Goal: Task Accomplishment & Management: Complete application form

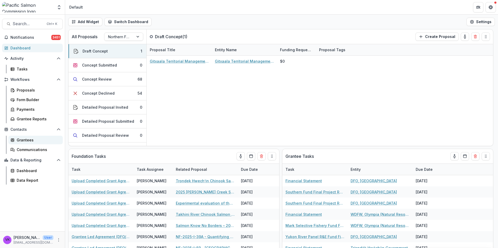
click at [19, 139] on div "Grantees" at bounding box center [38, 139] width 42 height 5
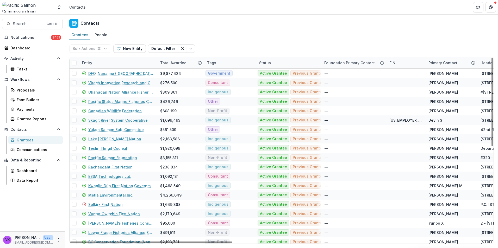
click at [134, 61] on div "Entity" at bounding box center [118, 62] width 78 height 11
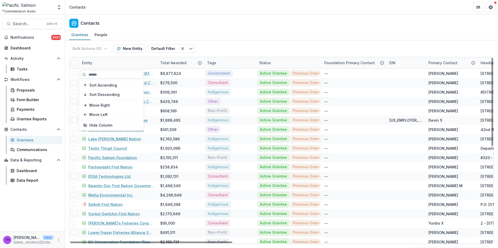
click at [124, 76] on input at bounding box center [111, 75] width 62 height 8
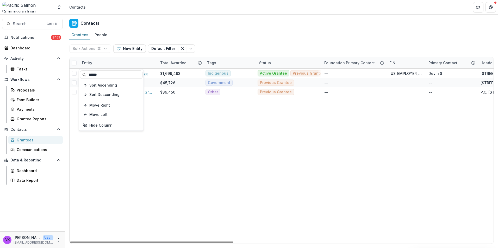
type input "******"
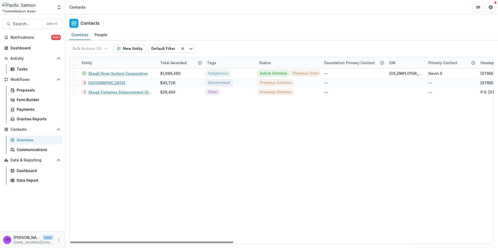
drag, startPoint x: 223, startPoint y: 119, endPoint x: 204, endPoint y: 122, distance: 19.5
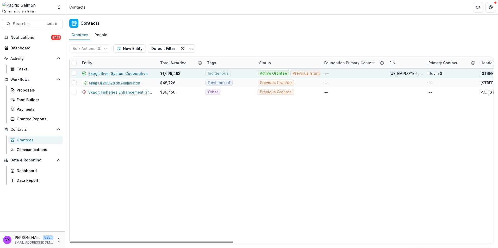
click at [126, 73] on link "Skagit River System Cooperative" at bounding box center [117, 73] width 59 height 5
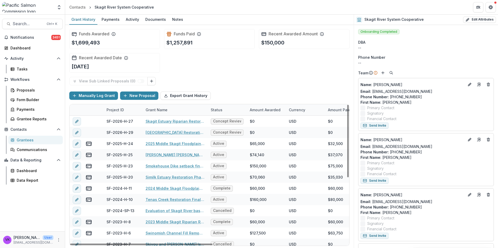
drag, startPoint x: 175, startPoint y: 20, endPoint x: 226, endPoint y: 28, distance: 51.9
click at [175, 20] on div "Notes" at bounding box center [177, 20] width 15 height 8
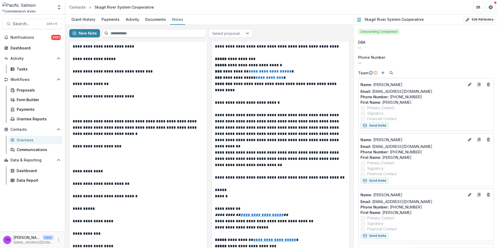
scroll to position [8849, 0]
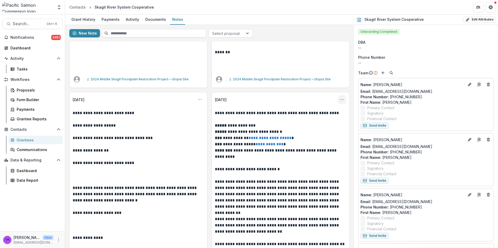
click at [341, 99] on icon "Options" at bounding box center [342, 100] width 4 height 4
click at [299, 119] on button "Edit" at bounding box center [315, 120] width 56 height 9
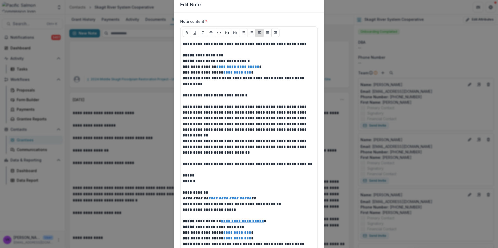
scroll to position [0, 0]
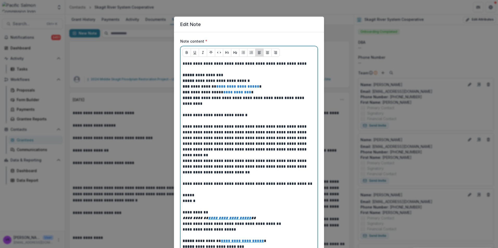
click at [188, 68] on p at bounding box center [248, 70] width 133 height 6
click at [183, 71] on p at bounding box center [248, 70] width 133 height 6
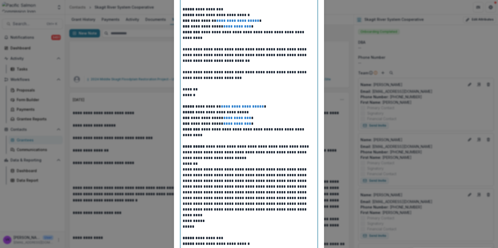
scroll to position [104, 0]
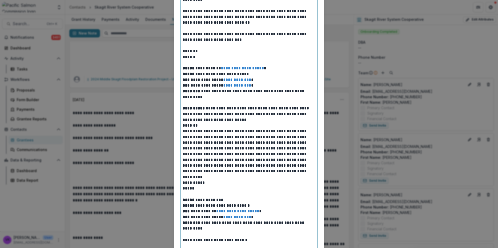
click at [266, 119] on p "**********" at bounding box center [248, 114] width 133 height 17
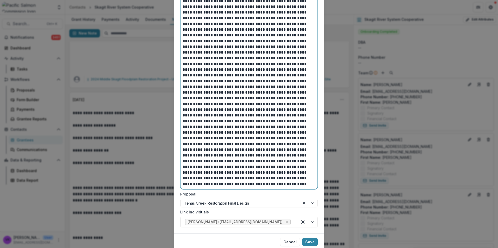
scroll to position [1112, 0]
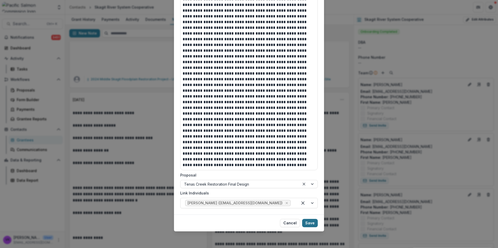
click at [309, 220] on button "Save" at bounding box center [310, 223] width 16 height 8
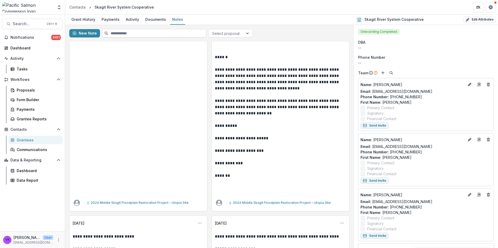
scroll to position [8719, 0]
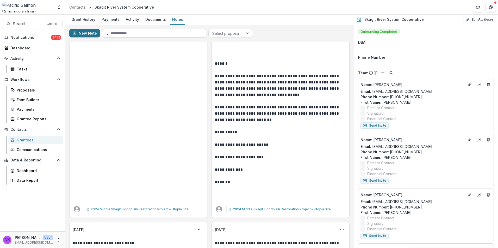
click at [86, 31] on button "New Note" at bounding box center [84, 33] width 31 height 8
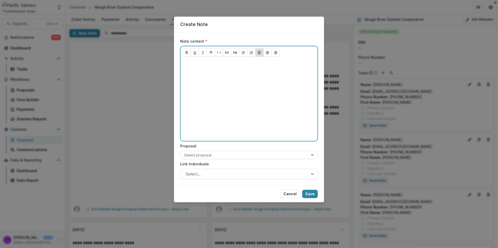
click at [200, 66] on p at bounding box center [248, 64] width 133 height 6
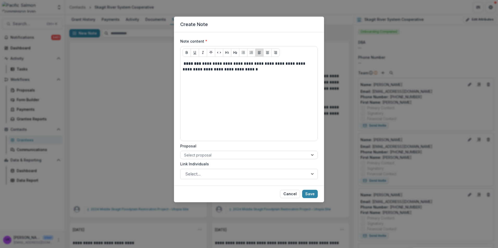
click at [181, 61] on div "**********" at bounding box center [248, 100] width 137 height 82
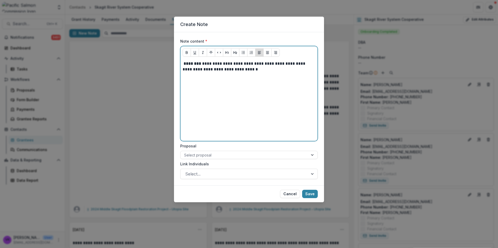
click at [182, 62] on div "**********" at bounding box center [248, 100] width 137 height 82
click at [187, 65] on strong "********" at bounding box center [191, 64] width 17 height 4
click at [184, 64] on strong "********" at bounding box center [191, 64] width 17 height 4
click at [258, 71] on p "**********" at bounding box center [248, 66] width 133 height 11
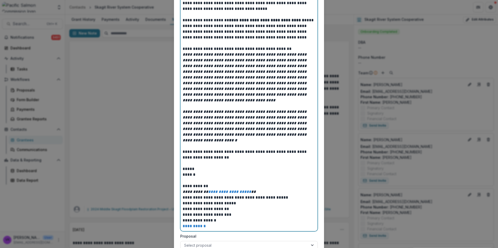
scroll to position [259, 0]
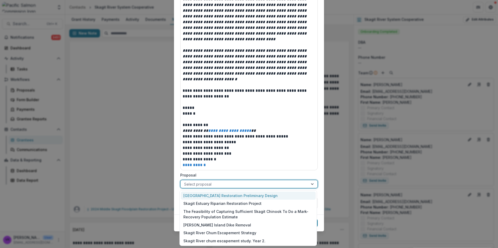
click at [289, 182] on div at bounding box center [244, 184] width 120 height 7
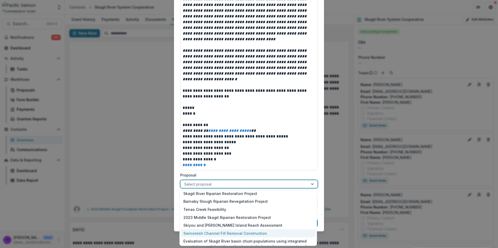
scroll to position [152, 0]
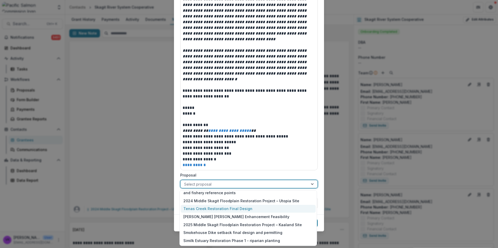
click at [227, 210] on div "Tenas Creek Restoration Final Design" at bounding box center [248, 209] width 135 height 8
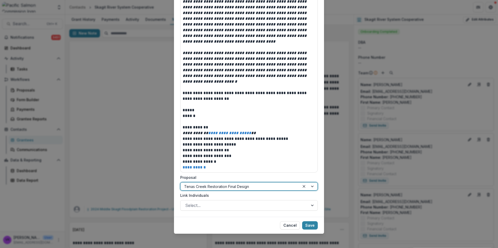
scroll to position [259, 0]
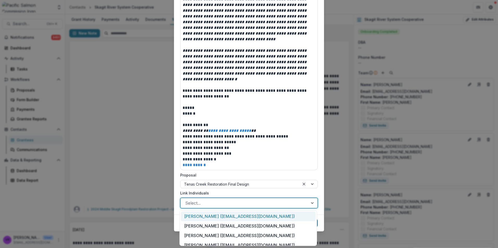
click at [310, 202] on div at bounding box center [312, 203] width 9 height 10
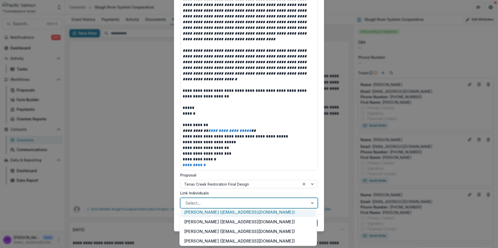
scroll to position [26, 0]
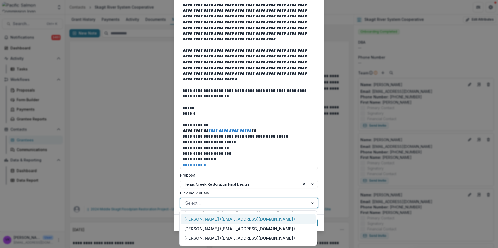
click at [241, 221] on div "[PERSON_NAME] ([EMAIL_ADDRESS][DOMAIN_NAME])" at bounding box center [248, 219] width 135 height 10
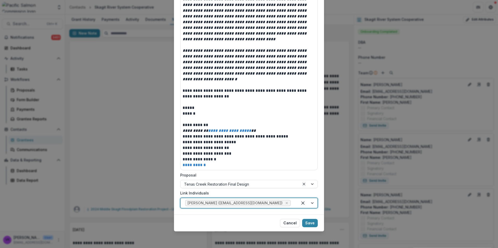
drag, startPoint x: 311, startPoint y: 223, endPoint x: 323, endPoint y: 223, distance: 12.5
click at [311, 223] on button "Save" at bounding box center [310, 223] width 16 height 8
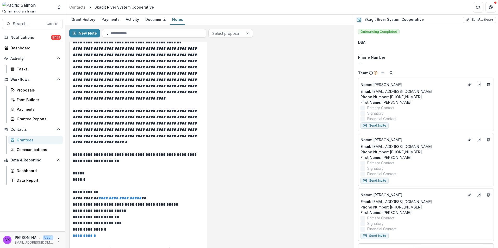
scroll to position [338, 0]
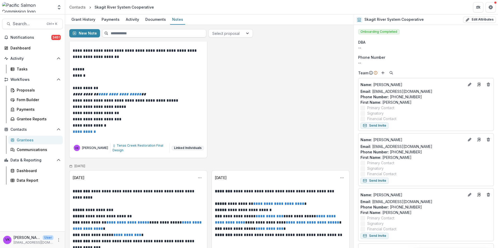
click at [188, 146] on button "Linked Individuals" at bounding box center [188, 148] width 32 height 4
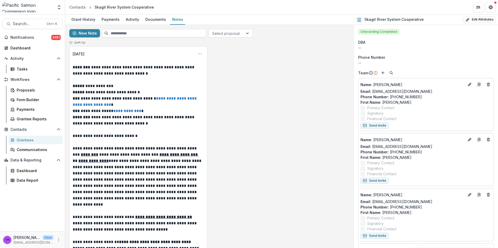
scroll to position [0, 0]
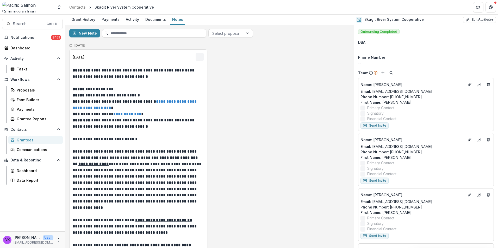
click at [198, 55] on icon "Options" at bounding box center [200, 57] width 4 height 4
click at [160, 78] on button "Edit" at bounding box center [174, 77] width 56 height 9
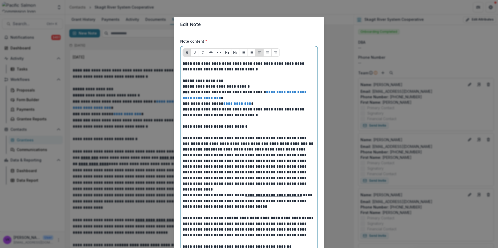
click at [191, 77] on p at bounding box center [248, 75] width 133 height 6
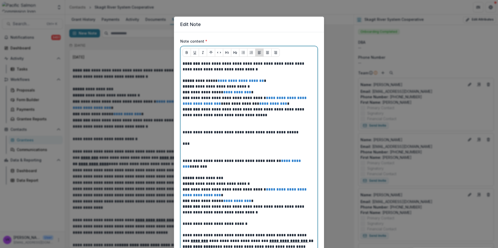
click at [182, 74] on p at bounding box center [248, 75] width 133 height 6
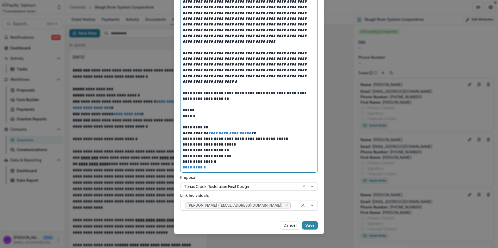
scroll to position [351, 0]
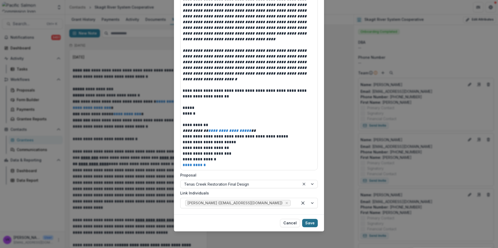
click at [307, 222] on button "Save" at bounding box center [310, 223] width 16 height 8
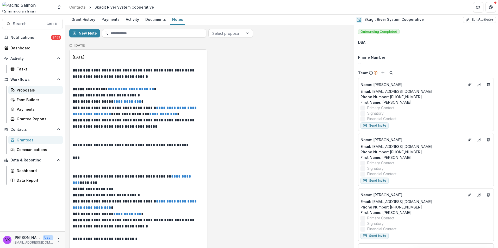
click at [24, 92] on div "Proposals" at bounding box center [38, 89] width 42 height 5
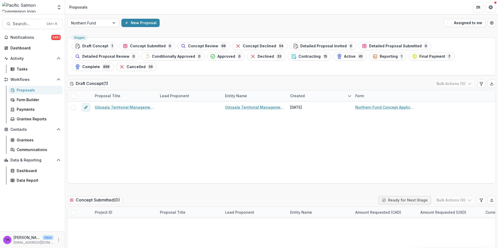
drag, startPoint x: 195, startPoint y: 44, endPoint x: 307, endPoint y: 84, distance: 118.8
click at [195, 44] on span "Concept Review" at bounding box center [203, 46] width 30 height 4
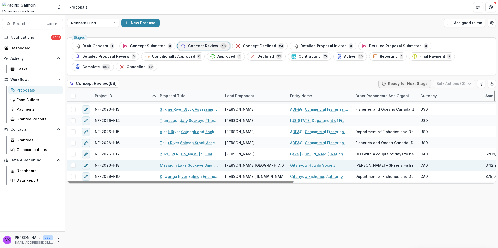
scroll to position [208, 0]
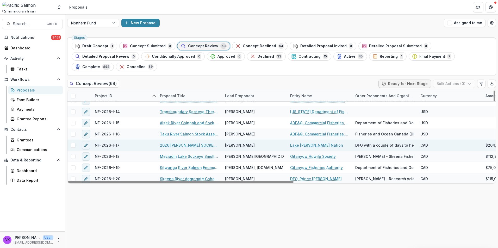
click at [194, 143] on link "2026 [PERSON_NAME] SOCKEYE SMOLT MARK-RECAPTURE PROGRAM" at bounding box center [189, 145] width 59 height 5
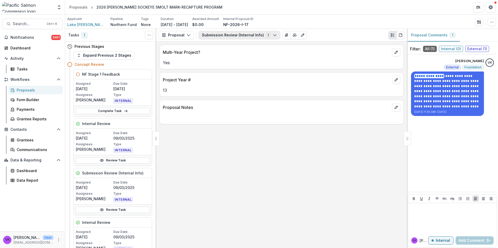
click at [273, 35] on icon "button" at bounding box center [275, 35] width 4 height 4
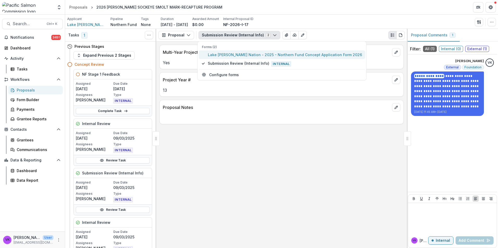
click at [228, 54] on span "Lake [PERSON_NAME] Nation - 2025 - Northern Fund Concept Application Form 2026" at bounding box center [285, 54] width 154 height 5
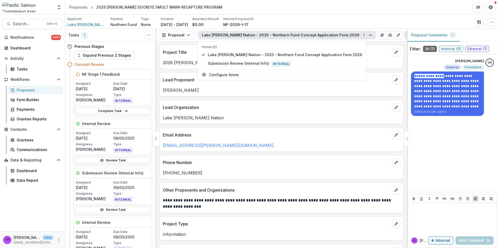
click at [262, 160] on p "Phone Number" at bounding box center [276, 163] width 227 height 6
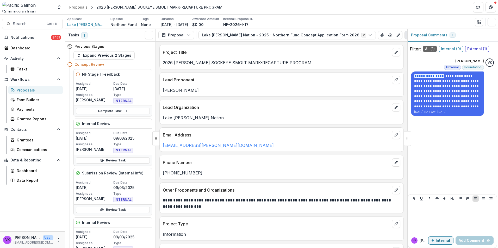
click at [224, 144] on p "[EMAIL_ADDRESS][PERSON_NAME][DOMAIN_NAME]" at bounding box center [281, 145] width 237 height 6
click at [395, 137] on icon "edit" at bounding box center [396, 135] width 4 height 4
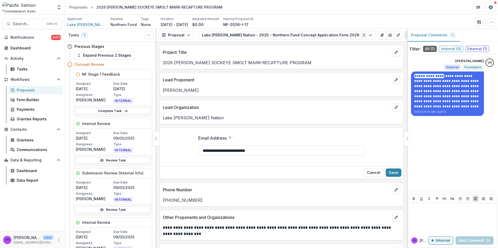
drag, startPoint x: 267, startPoint y: 150, endPoint x: 124, endPoint y: 155, distance: 143.0
click at [124, 156] on div "Tasks 1 Show Cancelled Tasks Previous Stages Expand Previous 2 Stages Concept R…" at bounding box center [281, 138] width 433 height 219
paste input "text"
type input "**********"
click at [342, 148] on input "**********" at bounding box center [281, 150] width 167 height 10
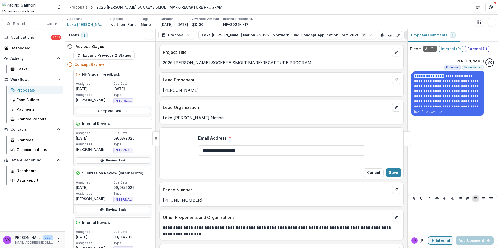
click at [304, 161] on div "**********" at bounding box center [281, 147] width 167 height 33
click at [397, 173] on button "Save" at bounding box center [393, 173] width 16 height 8
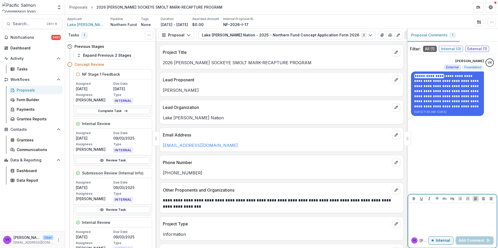
click at [421, 216] on div at bounding box center [452, 218] width 84 height 26
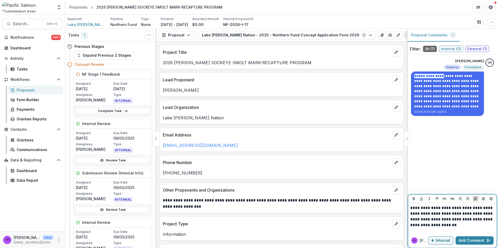
click at [438, 219] on p "**********" at bounding box center [452, 216] width 84 height 23
click at [480, 239] on button "Add Comment" at bounding box center [474, 241] width 38 height 8
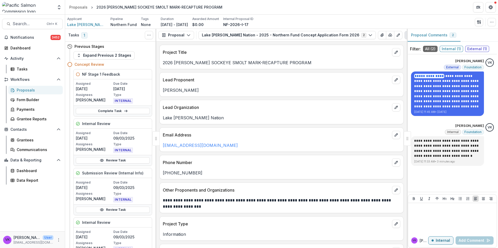
click at [27, 90] on div "Proposals" at bounding box center [38, 89] width 42 height 5
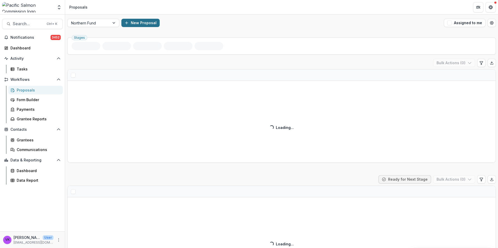
click at [137, 22] on button "New Proposal" at bounding box center [140, 23] width 38 height 8
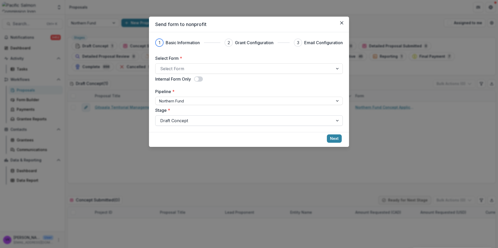
click at [337, 121] on div at bounding box center [337, 121] width 9 height 10
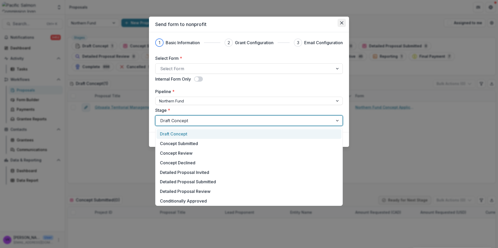
click at [341, 22] on icon "Close" at bounding box center [341, 22] width 3 height 3
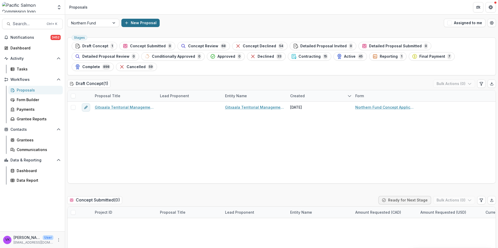
click at [137, 24] on button "New Proposal" at bounding box center [140, 23] width 38 height 8
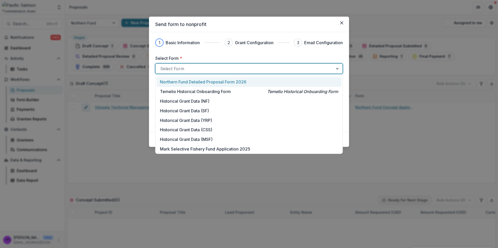
click at [204, 70] on div at bounding box center [244, 68] width 168 height 7
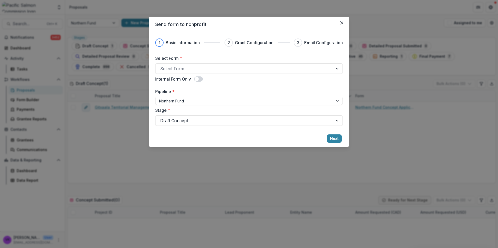
click at [257, 57] on label "Select Form *" at bounding box center [247, 58] width 184 height 6
click at [161, 66] on input "Select Form *" at bounding box center [160, 69] width 1 height 6
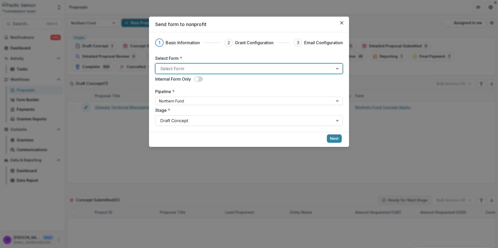
drag, startPoint x: 213, startPoint y: 67, endPoint x: 232, endPoint y: 70, distance: 19.0
click at [213, 67] on div at bounding box center [244, 68] width 168 height 7
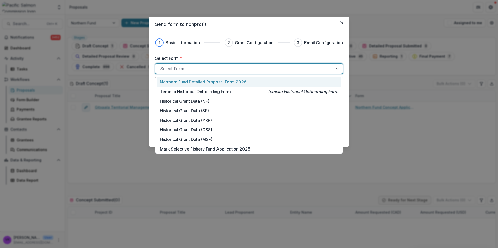
click at [232, 66] on div at bounding box center [244, 68] width 168 height 7
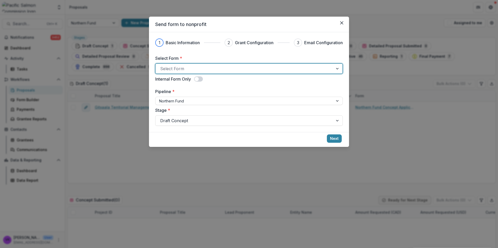
click at [225, 67] on div at bounding box center [244, 68] width 168 height 7
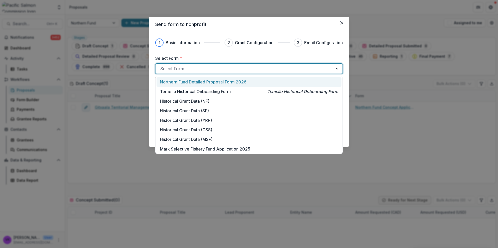
drag, startPoint x: 212, startPoint y: 80, endPoint x: 264, endPoint y: 91, distance: 52.8
click at [212, 80] on p "Northern Fund Detailed Proposal Form 2026" at bounding box center [203, 82] width 86 height 6
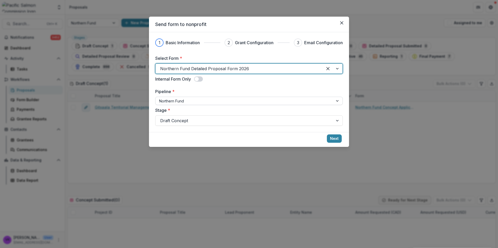
click at [179, 97] on div "Northern Fund" at bounding box center [244, 101] width 178 height 8
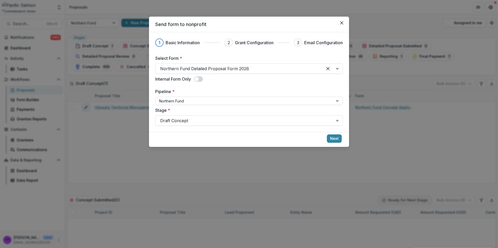
click at [235, 94] on label "Pipeline *" at bounding box center [247, 91] width 184 height 6
click at [160, 98] on input "Pipeline *" at bounding box center [159, 100] width 1 height 5
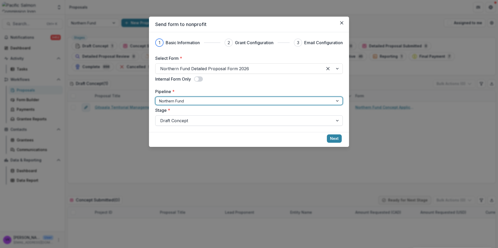
click at [238, 122] on div at bounding box center [244, 120] width 168 height 7
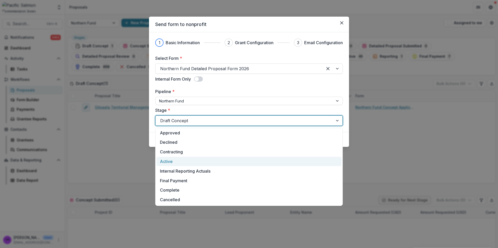
scroll to position [52, 0]
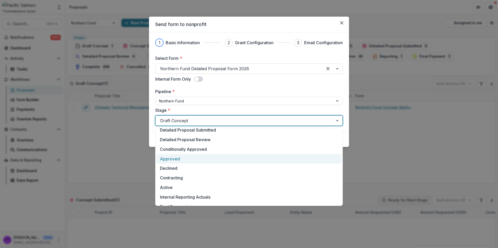
click at [187, 156] on div "Approved" at bounding box center [248, 159] width 185 height 10
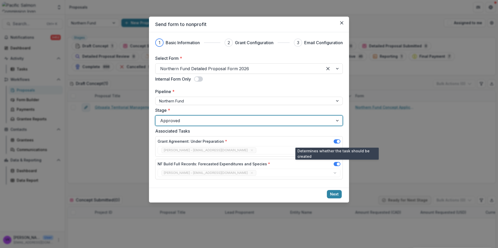
click at [335, 142] on span at bounding box center [336, 142] width 7 height 4
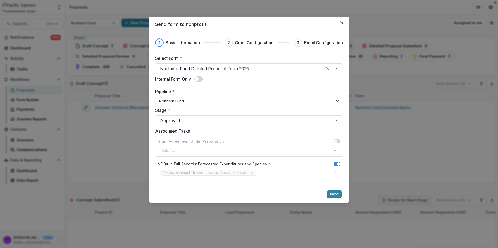
drag, startPoint x: 330, startPoint y: 194, endPoint x: 393, endPoint y: 248, distance: 82.9
click at [330, 194] on button "Next" at bounding box center [334, 194] width 15 height 8
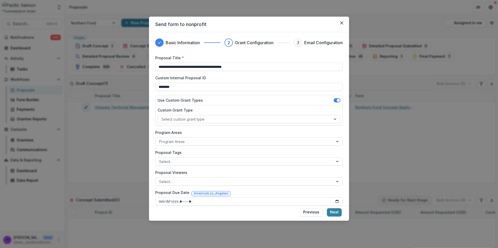
drag, startPoint x: 258, startPoint y: 67, endPoint x: 112, endPoint y: 61, distance: 146.4
click at [92, 53] on div "**********" at bounding box center [249, 124] width 498 height 248
paste input "**********"
type input "**********"
click at [226, 86] on input "********" at bounding box center [248, 87] width 187 height 8
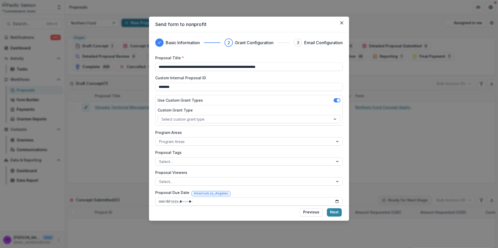
click at [247, 60] on label "Proposal Title *" at bounding box center [247, 57] width 184 height 5
click at [247, 63] on input "**********" at bounding box center [248, 67] width 187 height 8
click at [332, 119] on div at bounding box center [335, 119] width 9 height 8
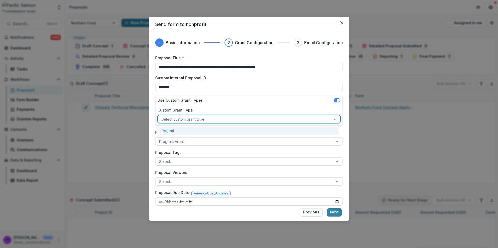
click at [288, 99] on div "Use Custom Grant Types" at bounding box center [248, 101] width 187 height 10
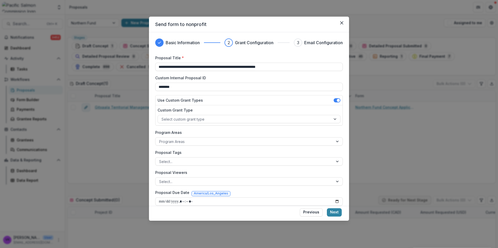
drag, startPoint x: 304, startPoint y: 128, endPoint x: 303, endPoint y: 124, distance: 3.5
click at [304, 128] on div "**********" at bounding box center [248, 170] width 187 height 231
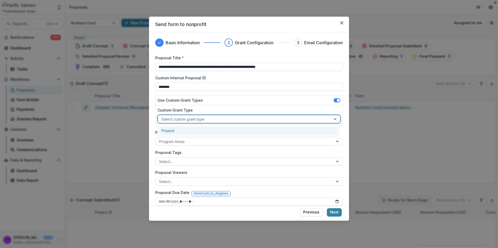
click at [303, 120] on div at bounding box center [244, 119] width 166 height 7
click at [246, 92] on div "**********" at bounding box center [248, 170] width 187 height 231
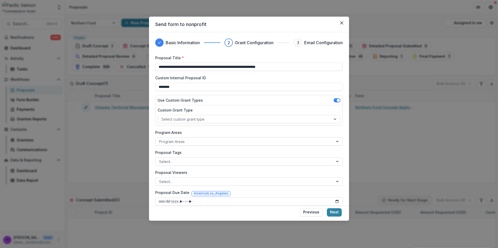
click at [333, 142] on div at bounding box center [337, 142] width 9 height 8
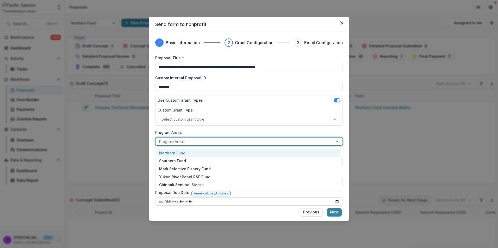
click at [225, 154] on div "Northern Fund" at bounding box center [247, 153] width 183 height 8
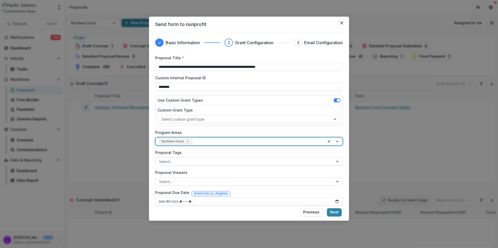
click at [320, 163] on div at bounding box center [244, 162] width 170 height 7
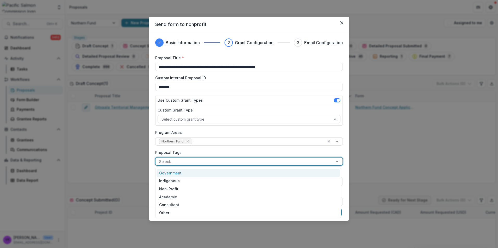
click at [207, 173] on div "Government" at bounding box center [247, 173] width 183 height 8
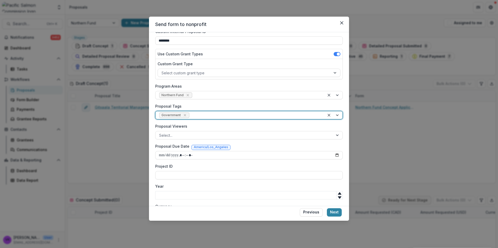
scroll to position [78, 0]
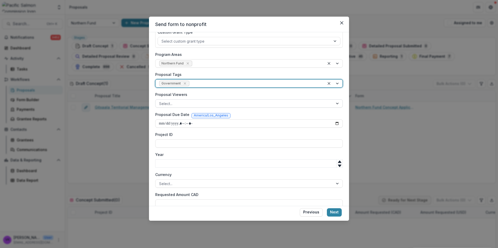
click at [253, 103] on div at bounding box center [244, 103] width 170 height 7
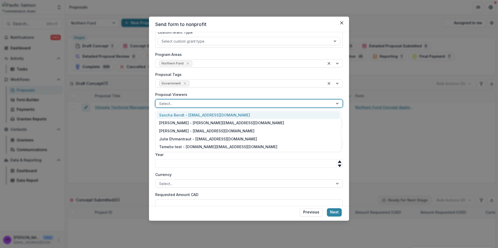
click at [226, 113] on div "Sascha Bendt - [EMAIL_ADDRESS][DOMAIN_NAME]" at bounding box center [247, 115] width 183 height 8
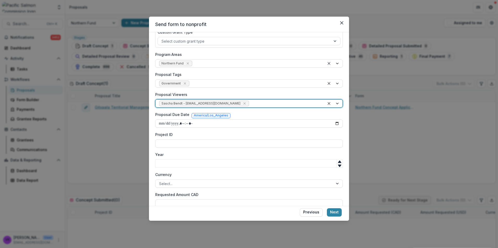
click at [335, 103] on div at bounding box center [334, 104] width 18 height 8
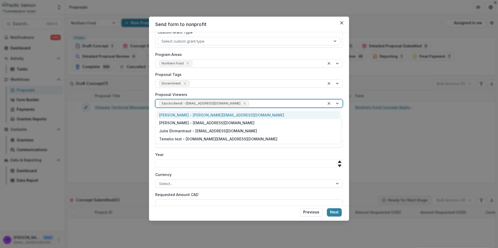
click at [259, 114] on div "[PERSON_NAME] - [PERSON_NAME][EMAIL_ADDRESS][DOMAIN_NAME]" at bounding box center [247, 115] width 183 height 8
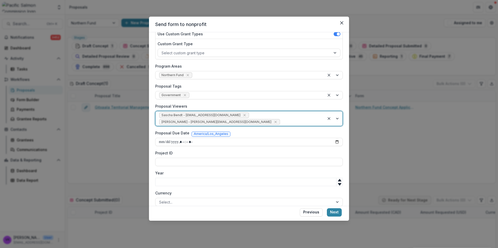
scroll to position [86, 0]
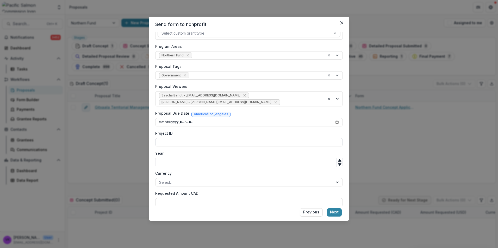
click at [186, 138] on input "Project ID" at bounding box center [248, 142] width 187 height 8
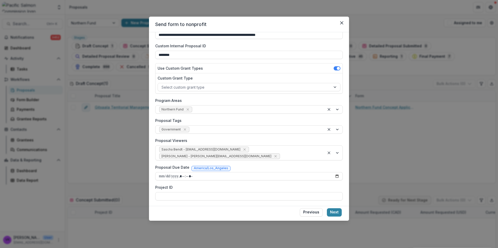
scroll to position [0, 0]
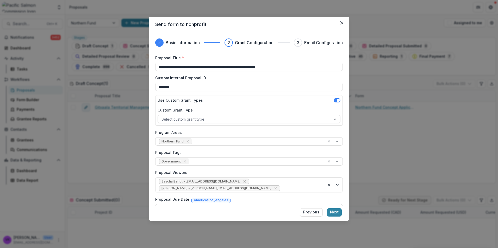
click at [339, 22] on button "Close" at bounding box center [341, 23] width 8 height 8
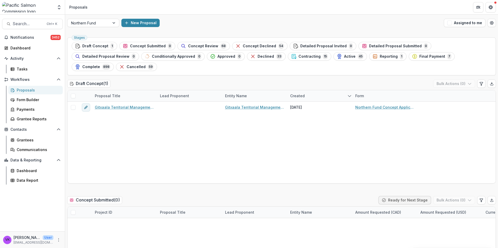
drag, startPoint x: 104, startPoint y: 46, endPoint x: 282, endPoint y: 128, distance: 196.4
click at [104, 46] on span "Draft Concept" at bounding box center [95, 46] width 26 height 4
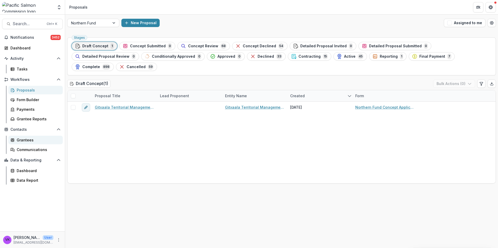
click at [28, 142] on div "Grantees" at bounding box center [38, 139] width 42 height 5
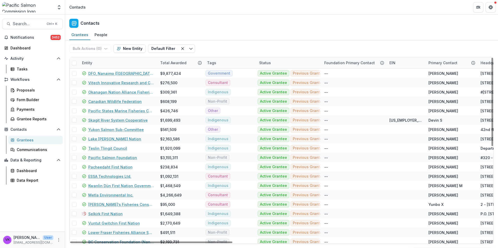
drag, startPoint x: 107, startPoint y: 61, endPoint x: 112, endPoint y: 65, distance: 6.1
click at [107, 61] on div "Entity" at bounding box center [118, 62] width 78 height 11
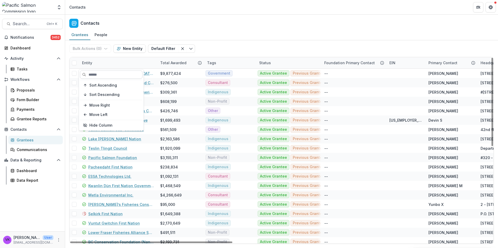
click at [106, 73] on input at bounding box center [111, 75] width 62 height 8
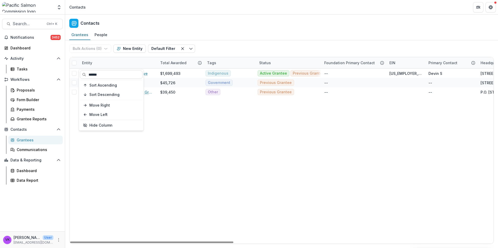
type input "******"
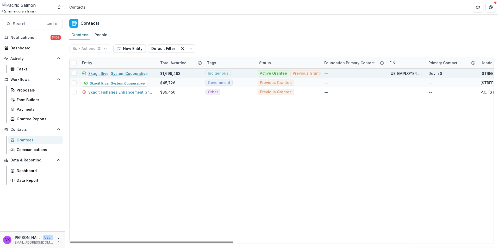
click at [112, 71] on link "Skagit River System Cooperative" at bounding box center [117, 73] width 59 height 5
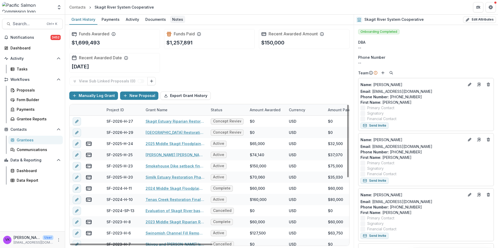
click at [173, 18] on div "Notes" at bounding box center [177, 20] width 15 height 8
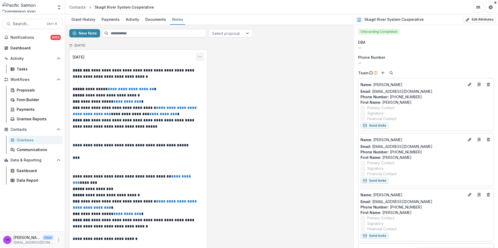
click at [200, 58] on icon "Options" at bounding box center [200, 57] width 4 height 4
click at [160, 77] on button "Edit" at bounding box center [174, 77] width 56 height 9
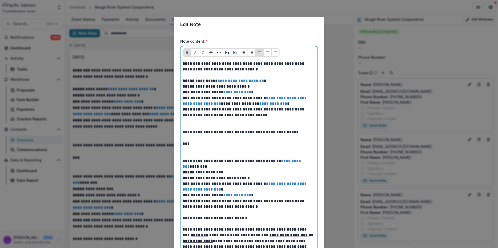
click at [191, 77] on p at bounding box center [248, 75] width 133 height 6
click at [189, 75] on p at bounding box center [248, 75] width 133 height 6
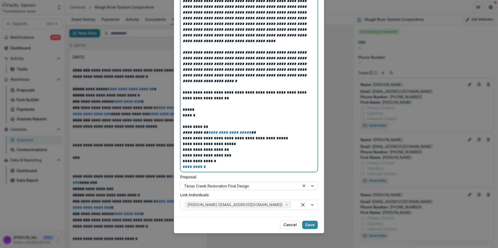
scroll to position [420, 0]
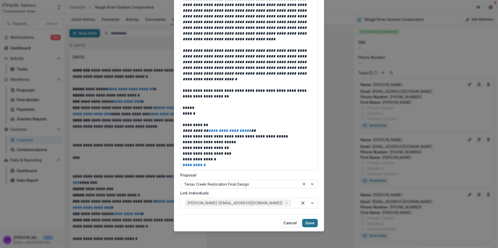
click at [313, 224] on button "Save" at bounding box center [310, 223] width 16 height 8
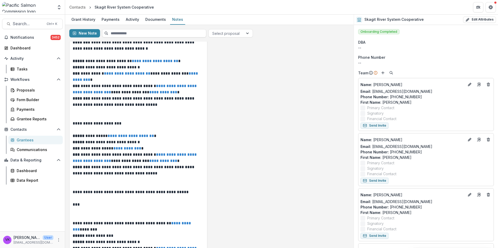
scroll to position [0, 0]
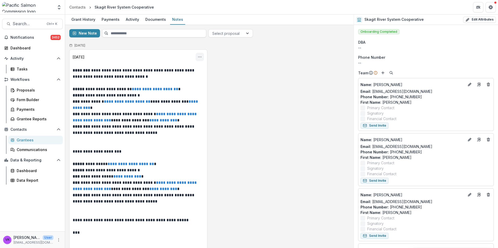
click at [198, 58] on icon "Options" at bounding box center [200, 57] width 4 height 4
click at [169, 79] on button "Edit" at bounding box center [174, 77] width 56 height 9
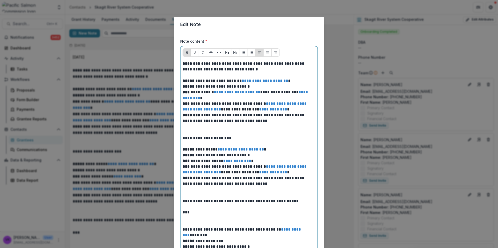
click at [188, 75] on p at bounding box center [248, 75] width 133 height 6
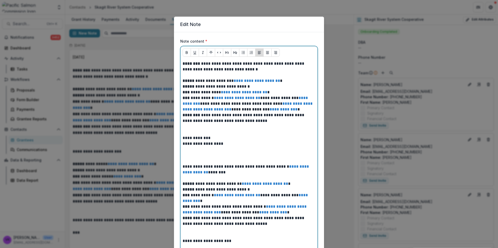
click at [182, 145] on p "**********" at bounding box center [248, 144] width 133 height 6
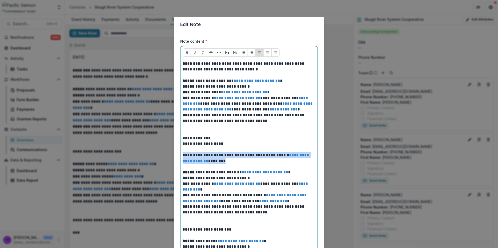
drag, startPoint x: 183, startPoint y: 154, endPoint x: 269, endPoint y: 161, distance: 86.9
click at [269, 161] on p "**********" at bounding box center [248, 158] width 133 height 11
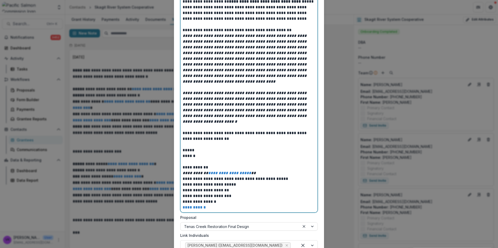
scroll to position [500, 0]
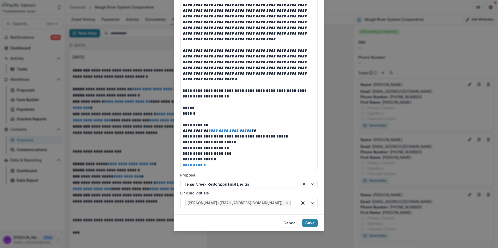
drag, startPoint x: 308, startPoint y: 223, endPoint x: 387, endPoint y: 232, distance: 78.8
click at [309, 223] on button "Save" at bounding box center [310, 223] width 16 height 8
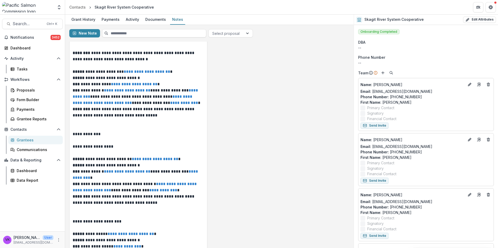
scroll to position [0, 0]
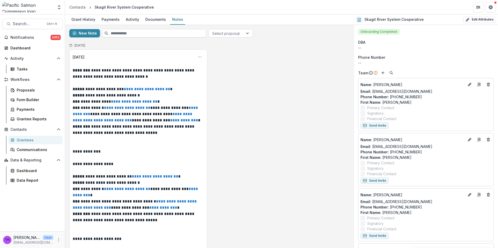
drag, startPoint x: 198, startPoint y: 56, endPoint x: 200, endPoint y: 62, distance: 6.3
click at [198, 56] on icon "Options" at bounding box center [200, 57] width 4 height 4
click at [169, 76] on button "Edit" at bounding box center [174, 77] width 56 height 9
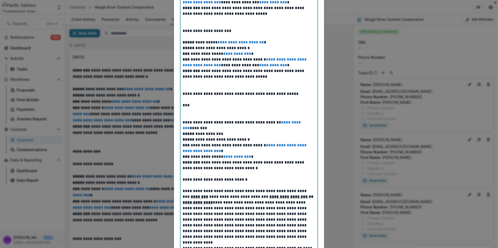
click at [182, 114] on div "**********" at bounding box center [248, 177] width 133 height 607
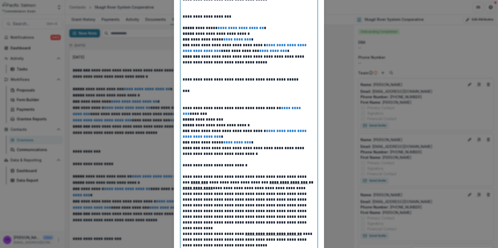
scroll to position [216, 0]
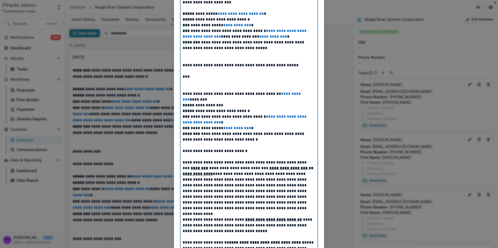
drag, startPoint x: 182, startPoint y: 82, endPoint x: 188, endPoint y: 84, distance: 6.1
click at [183, 82] on p at bounding box center [248, 83] width 133 height 6
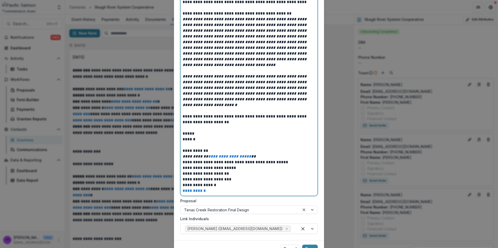
scroll to position [494, 0]
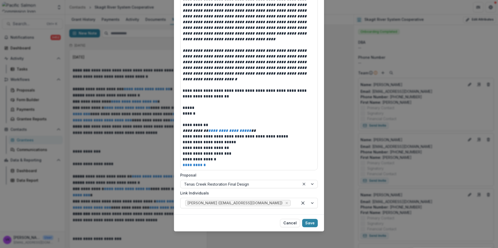
drag, startPoint x: 308, startPoint y: 222, endPoint x: 324, endPoint y: 221, distance: 15.9
click at [309, 222] on button "Save" at bounding box center [310, 223] width 16 height 8
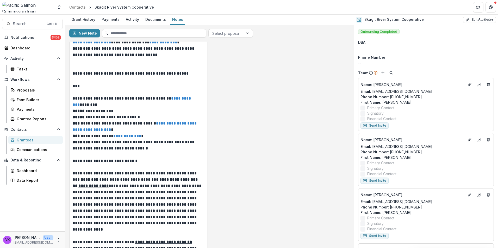
scroll to position [156, 0]
